Goal: Task Accomplishment & Management: Manage account settings

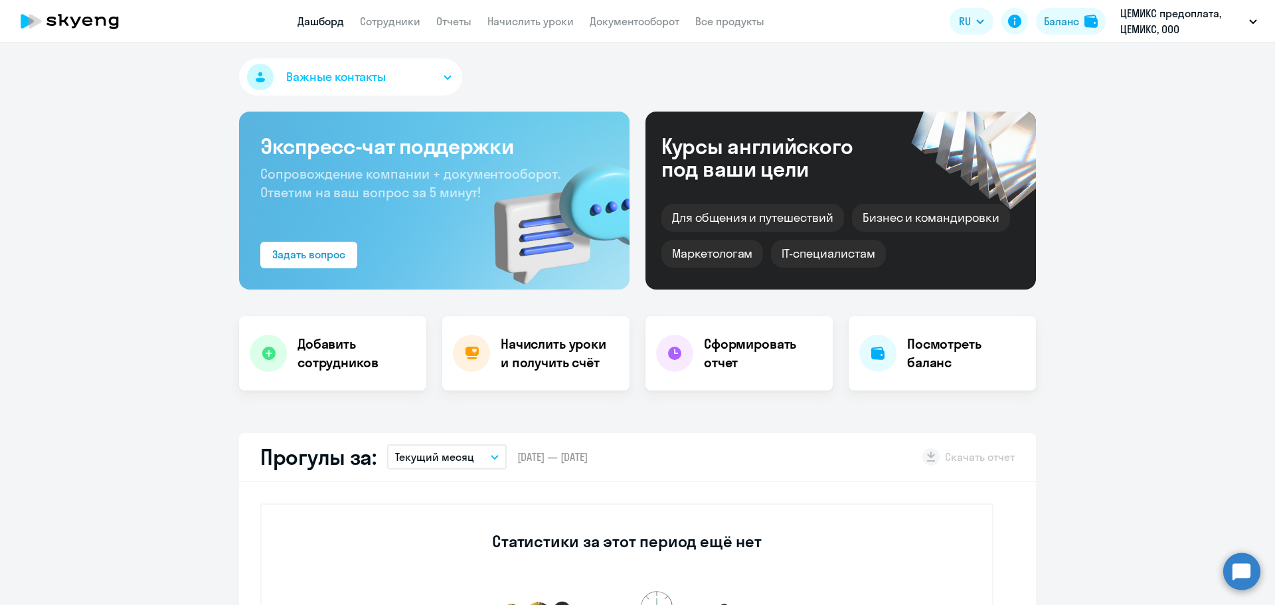
select select "30"
click at [465, 21] on link "Отчеты" at bounding box center [453, 21] width 35 height 13
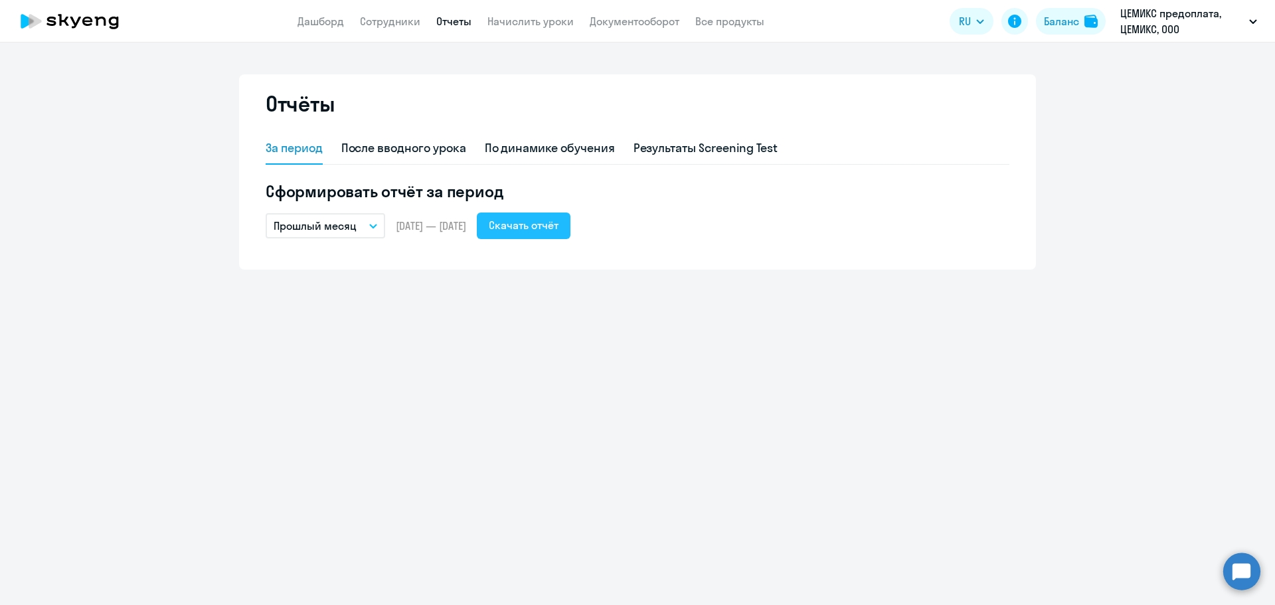
click at [559, 223] on div "Скачать отчёт" at bounding box center [524, 225] width 70 height 16
click at [527, 235] on button "Скачать отчёт" at bounding box center [524, 226] width 94 height 27
click at [308, 15] on link "Дашборд" at bounding box center [321, 21] width 47 height 13
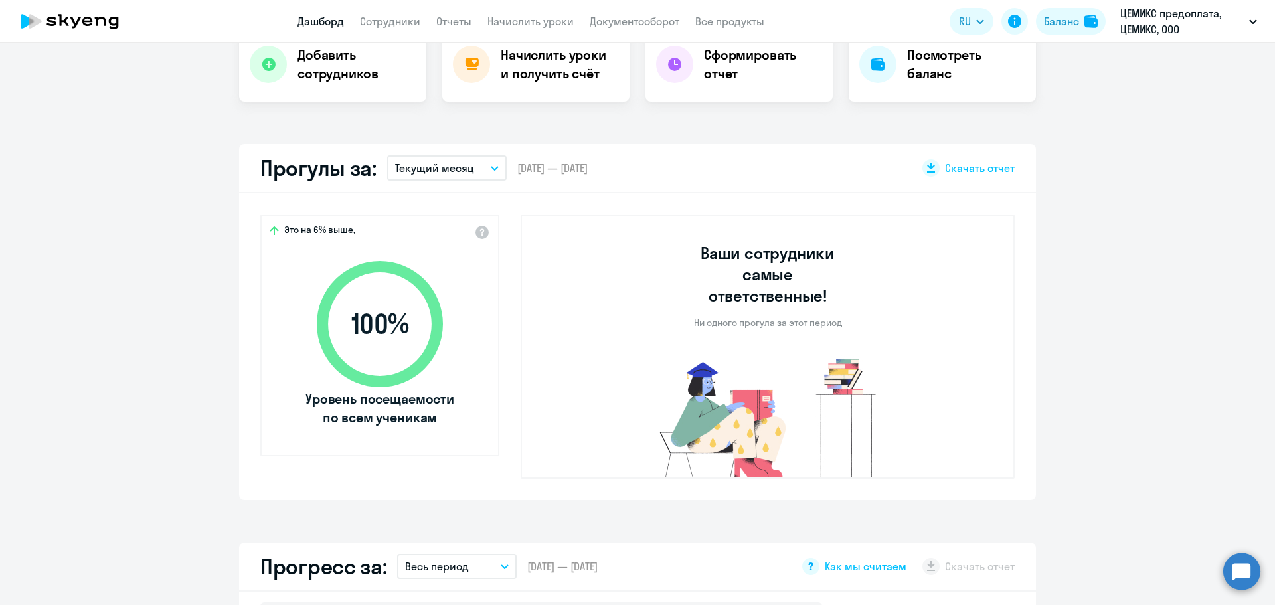
scroll to position [266, 0]
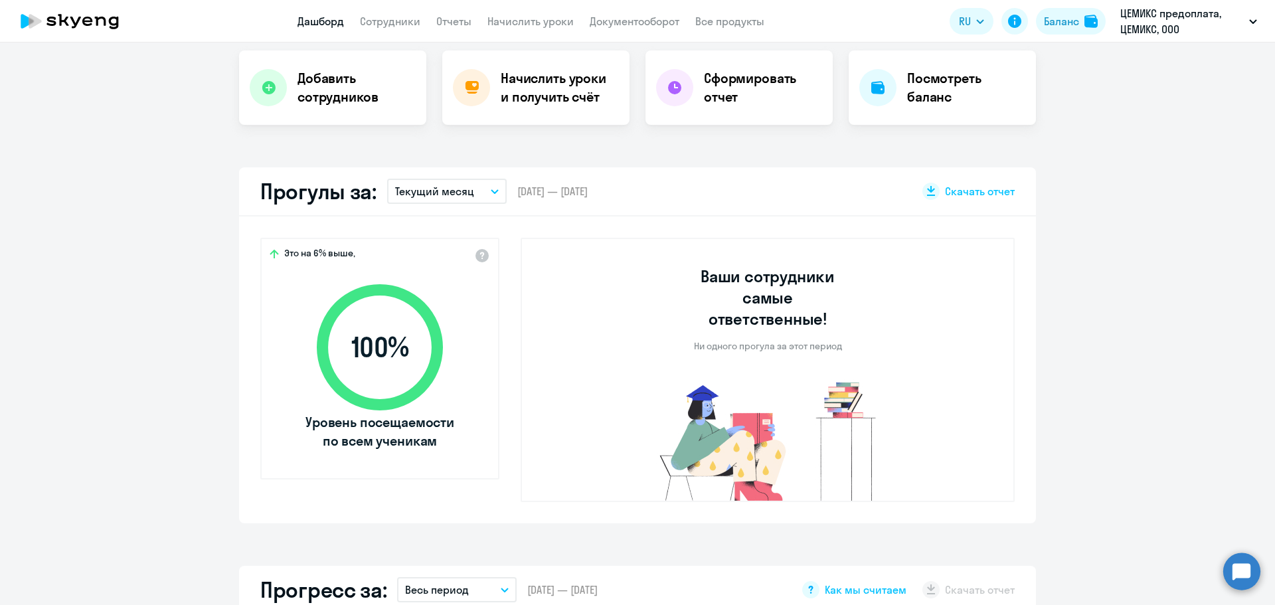
click at [367, 306] on icon at bounding box center [380, 347] width 153 height 153
click at [490, 194] on button "Текущий месяц" at bounding box center [447, 191] width 120 height 25
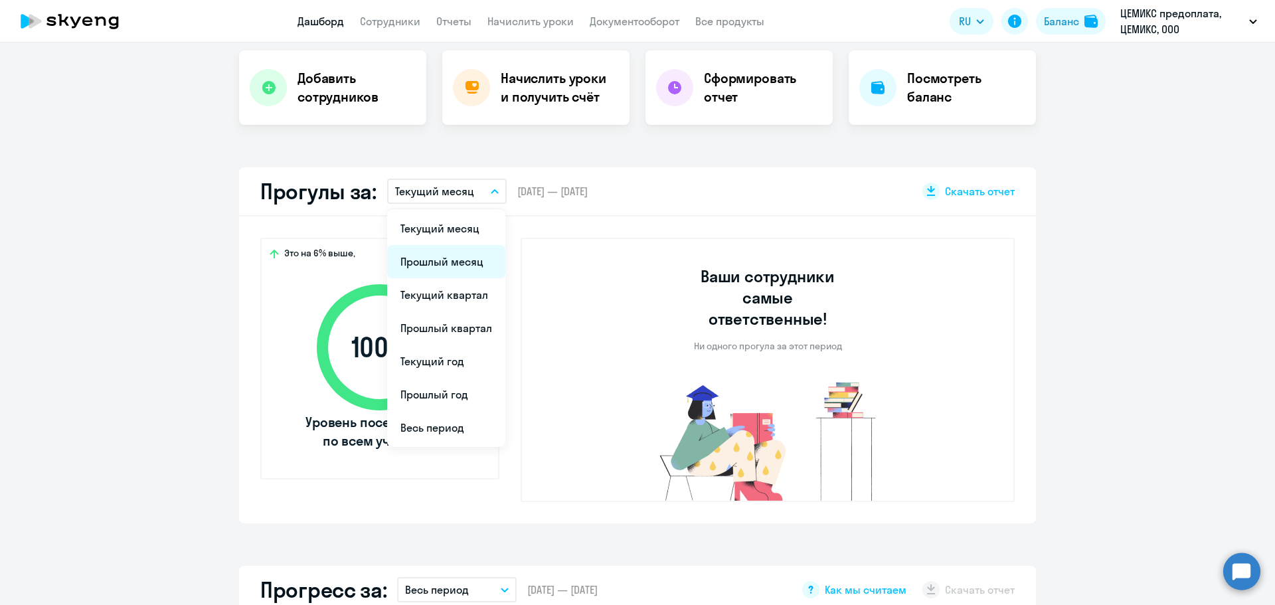
click at [458, 262] on li "Прошлый месяц" at bounding box center [446, 261] width 118 height 33
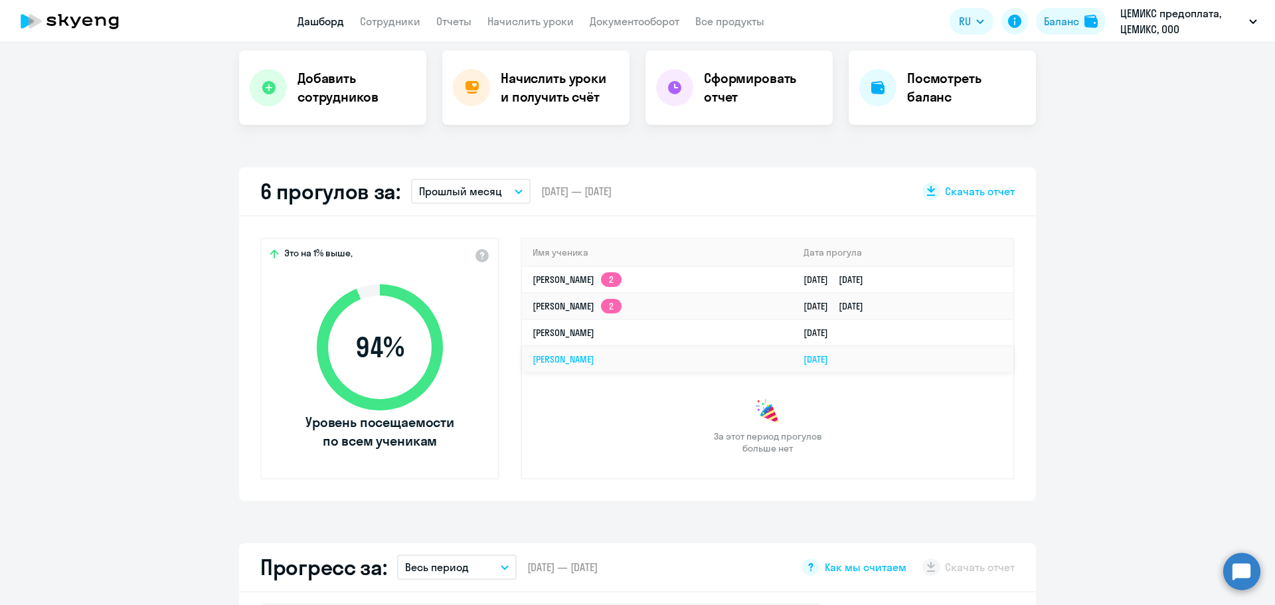
select select "30"
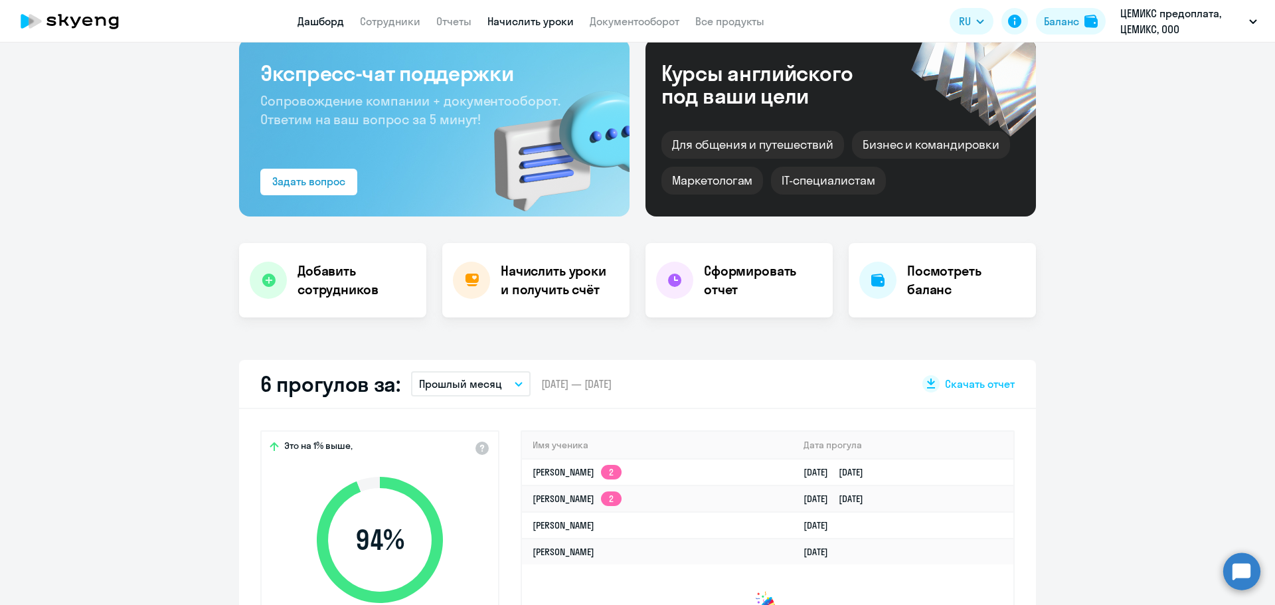
scroll to position [0, 0]
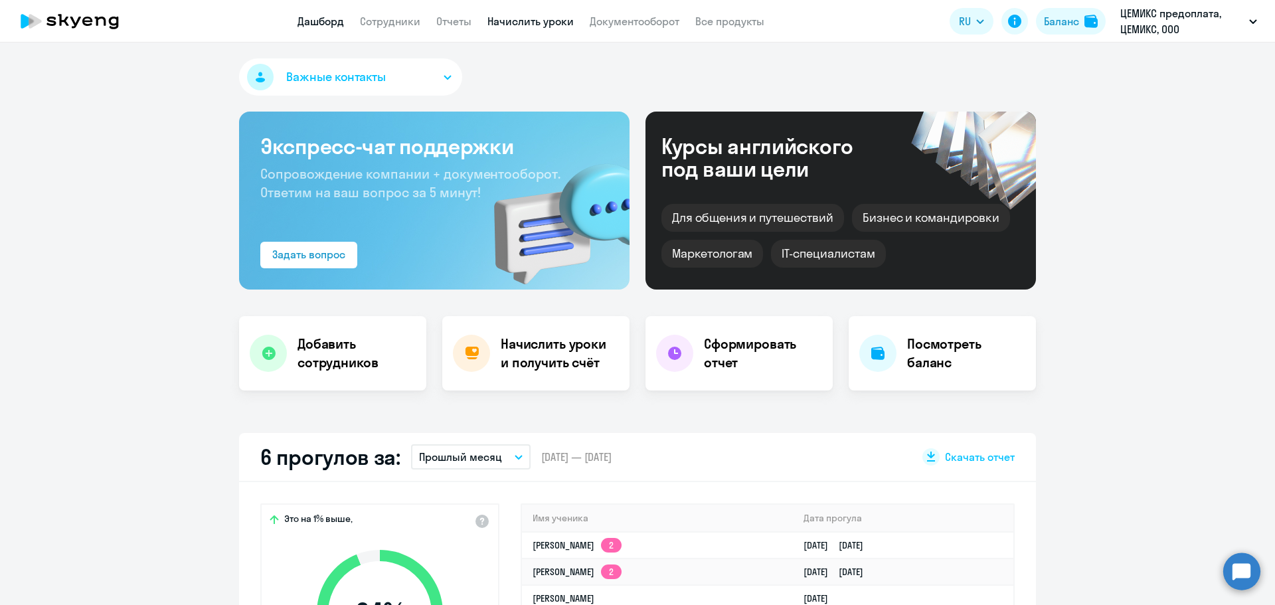
click at [541, 22] on link "Начислить уроки" at bounding box center [531, 21] width 86 height 13
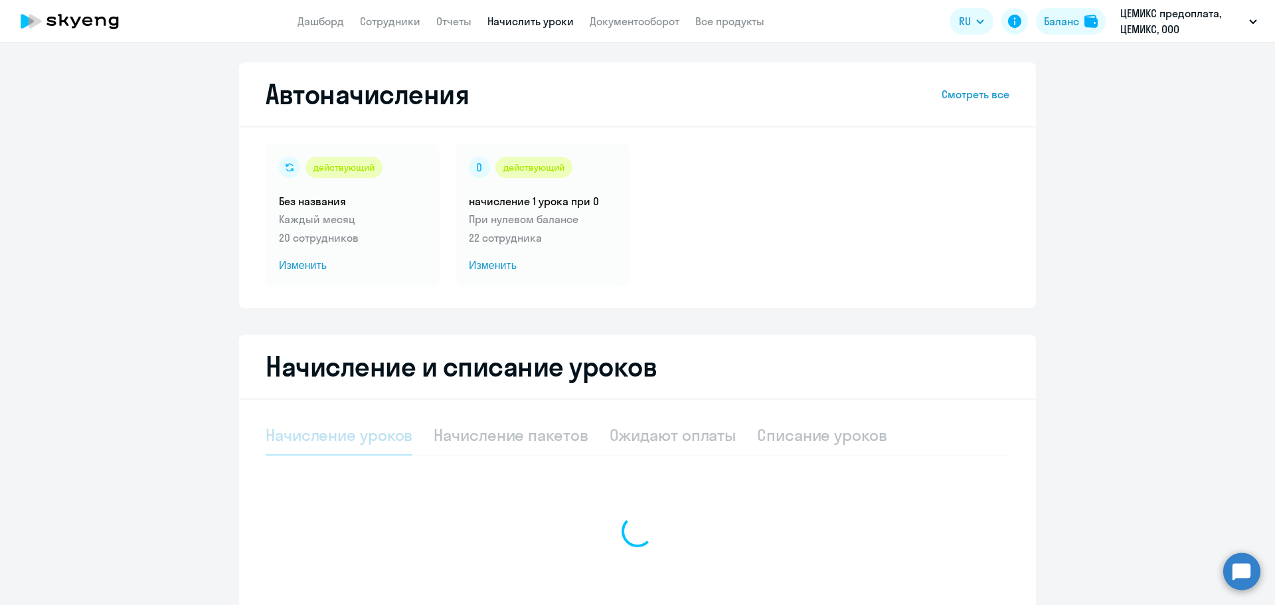
select select "10"
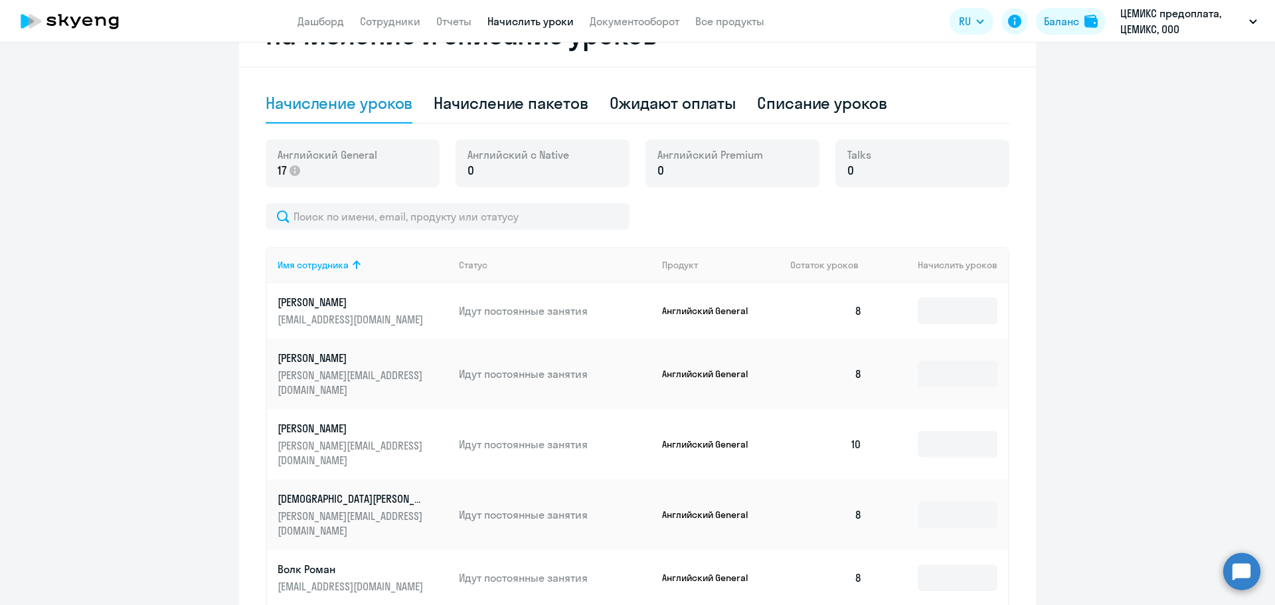
scroll to position [680, 0]
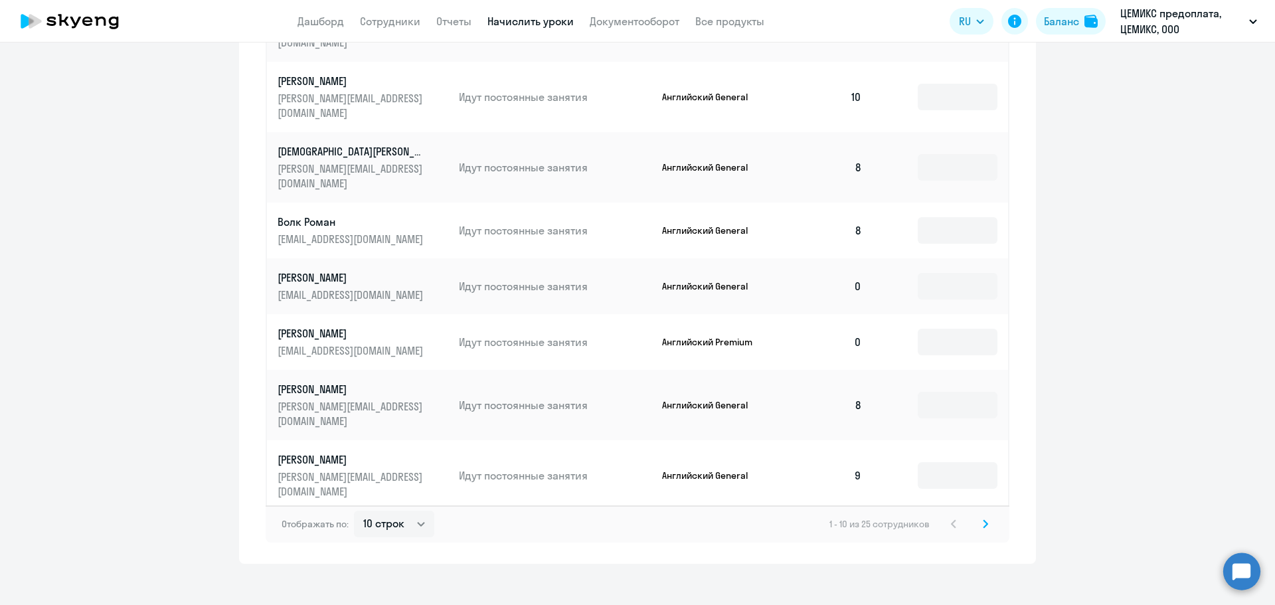
click at [984, 520] on icon at bounding box center [986, 523] width 4 height 7
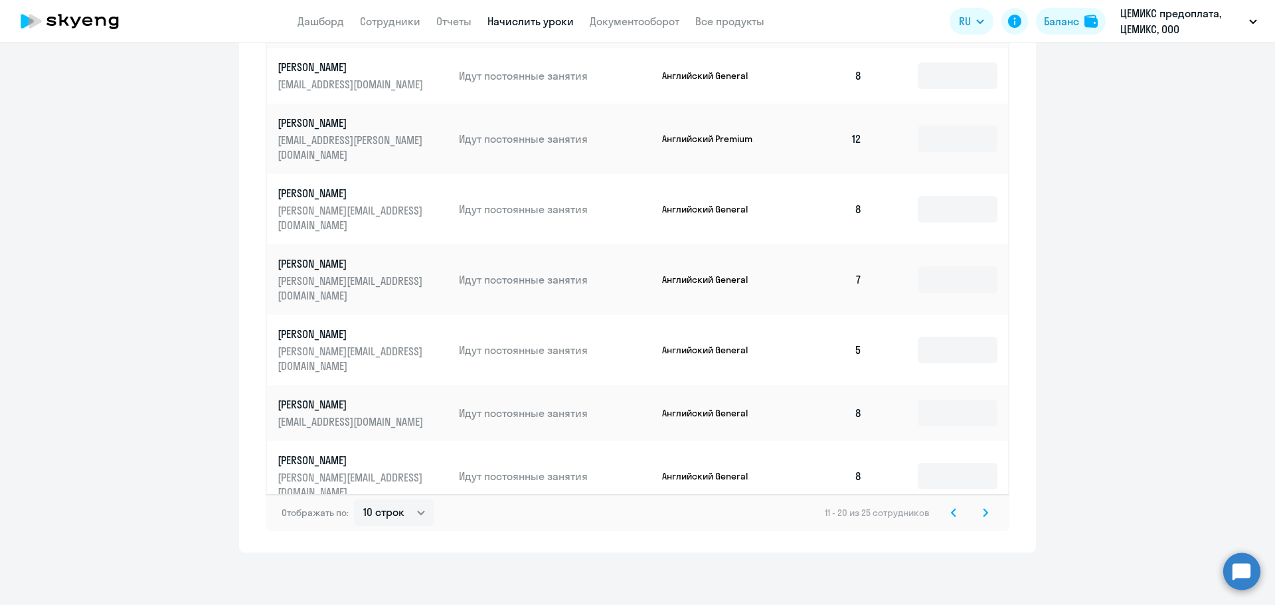
scroll to position [692, 0]
click at [983, 510] on icon at bounding box center [985, 512] width 5 height 9
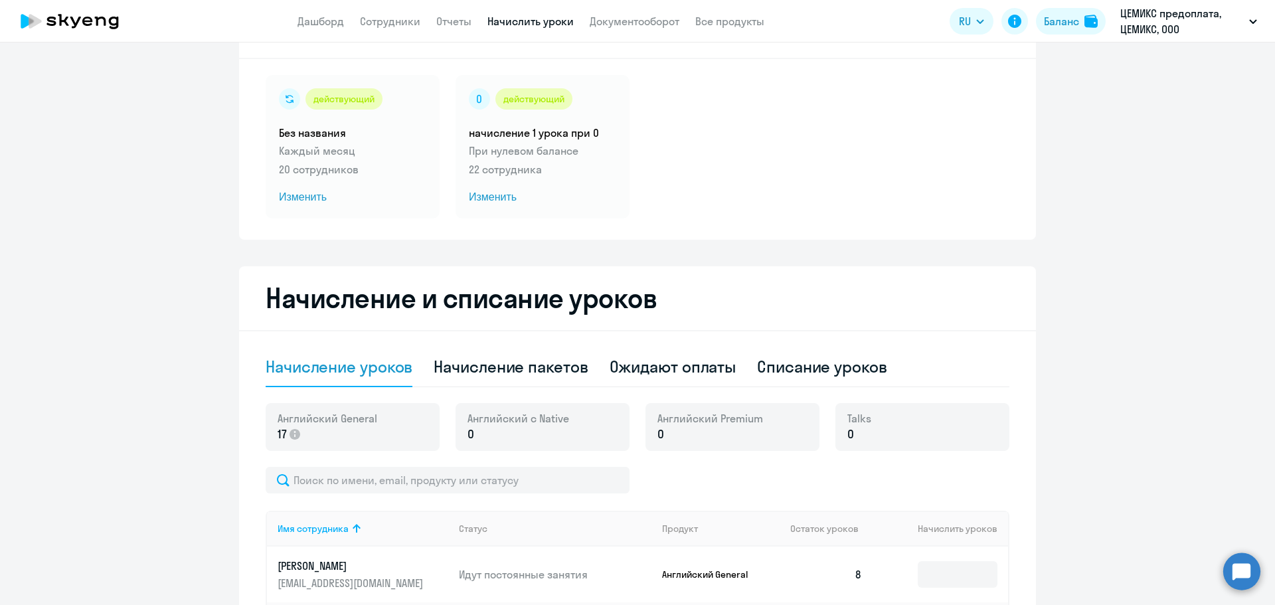
scroll to position [0, 0]
